Goal: Information Seeking & Learning: Understand process/instructions

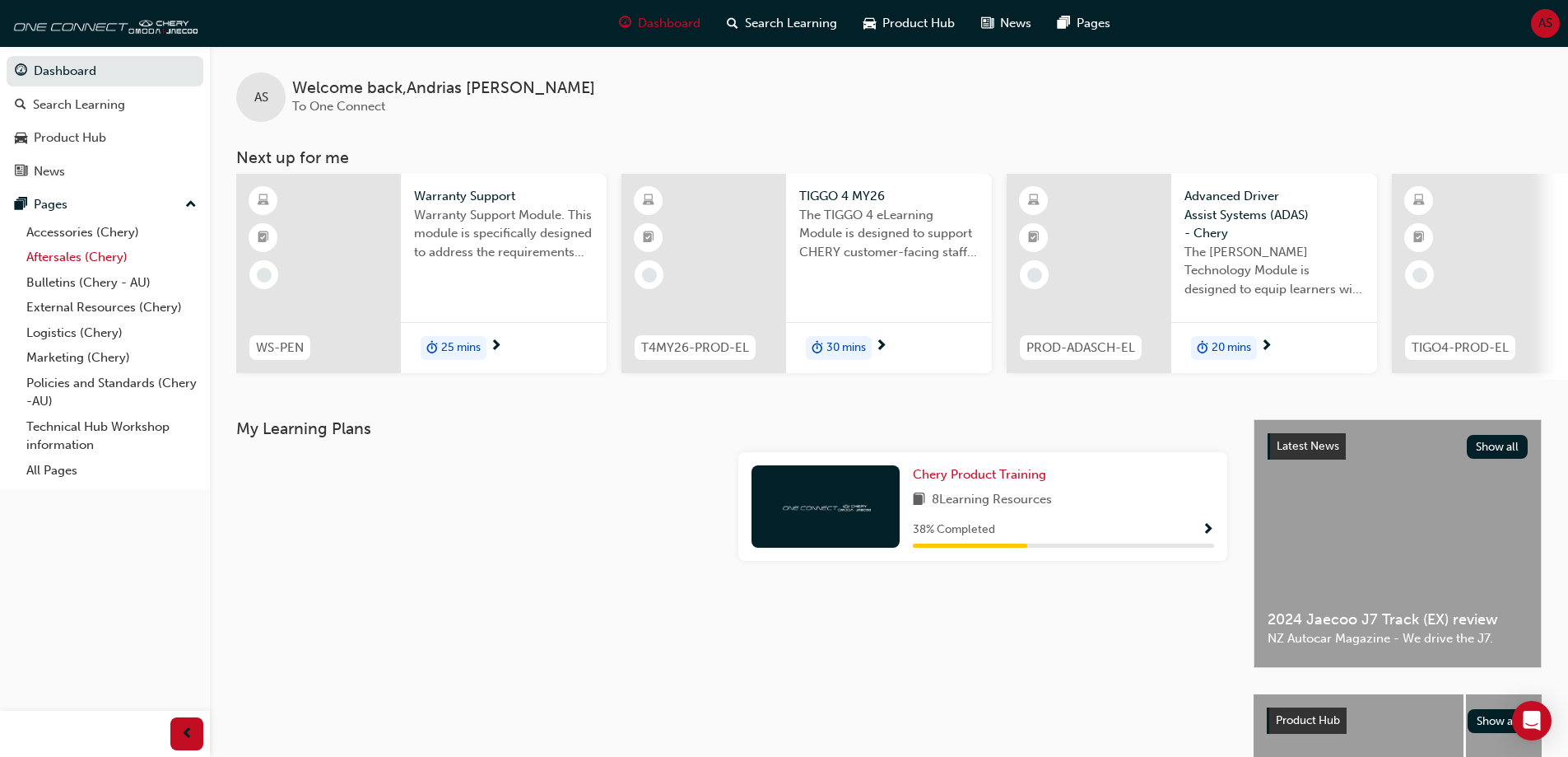
click at [101, 260] on link "Aftersales (Chery)" at bounding box center [111, 258] width 183 height 26
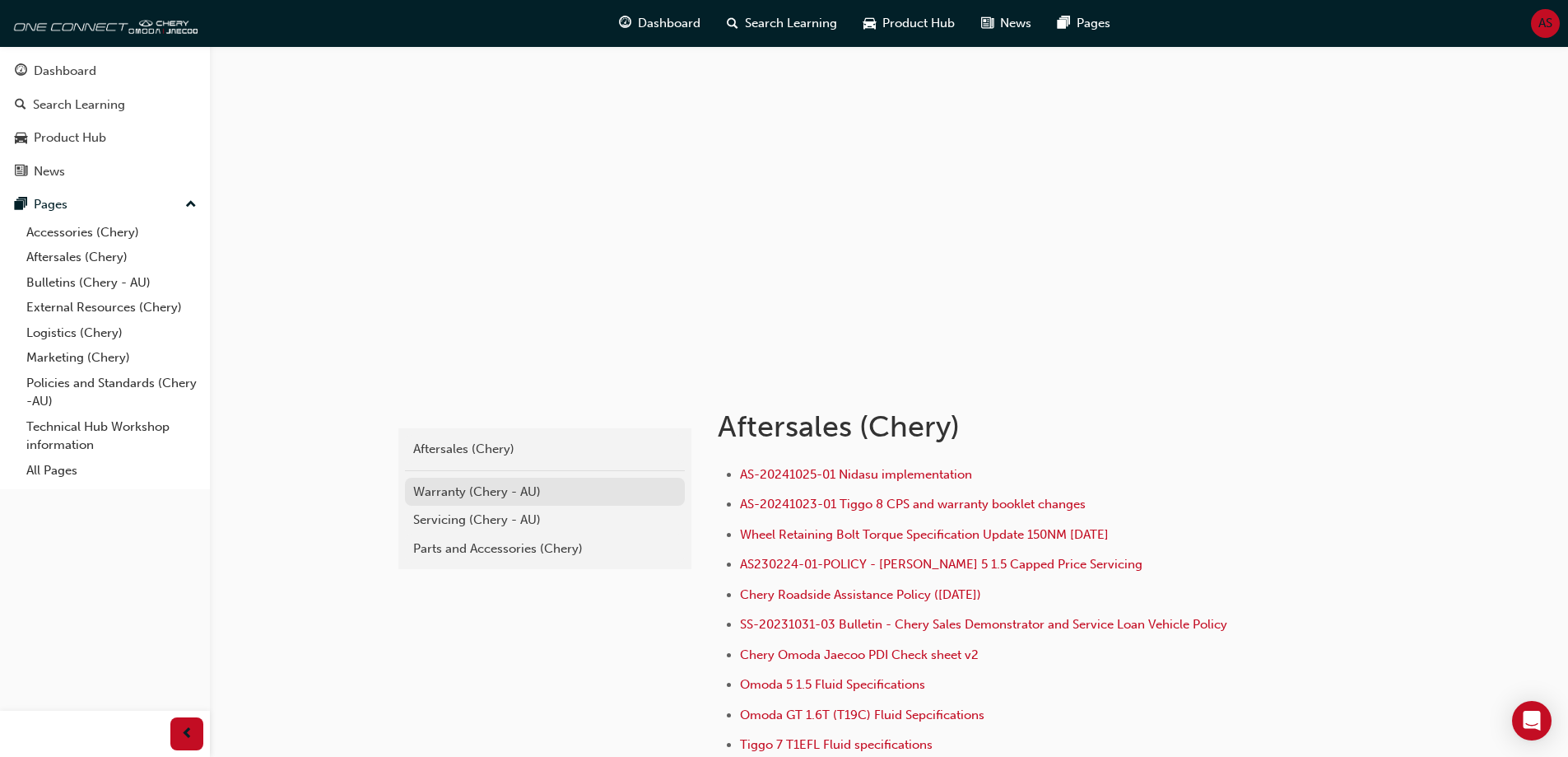
click at [508, 495] on div "Warranty (Chery - AU)" at bounding box center [545, 491] width 263 height 19
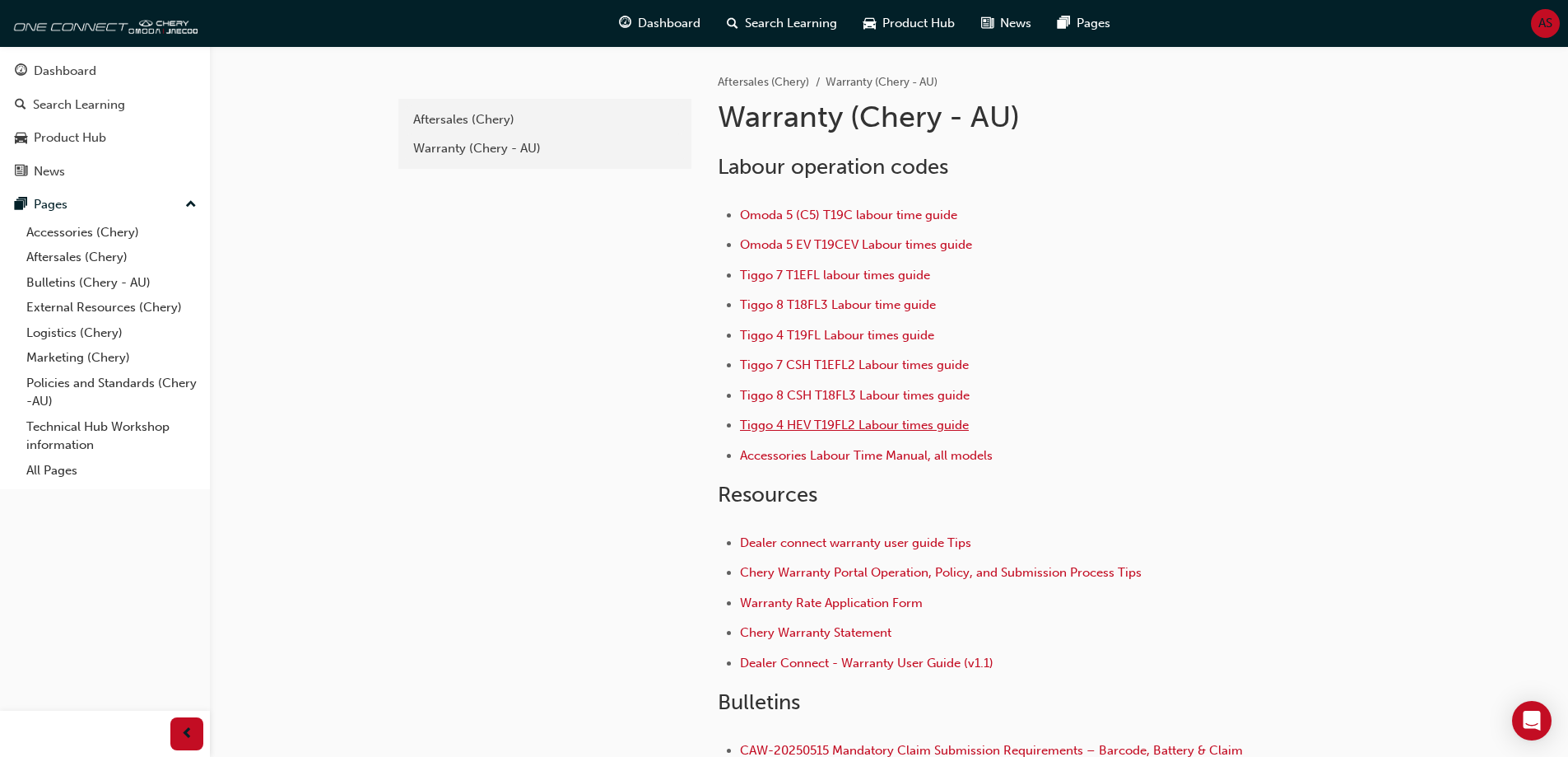
click at [856, 421] on span "Tiggo 4 HEV T19FL2 Labour times guide" at bounding box center [854, 424] width 229 height 15
click at [860, 338] on span "Tiggo 4 T19FL Labour times guide" at bounding box center [837, 335] width 194 height 15
